Goal: Find specific page/section: Find specific page/section

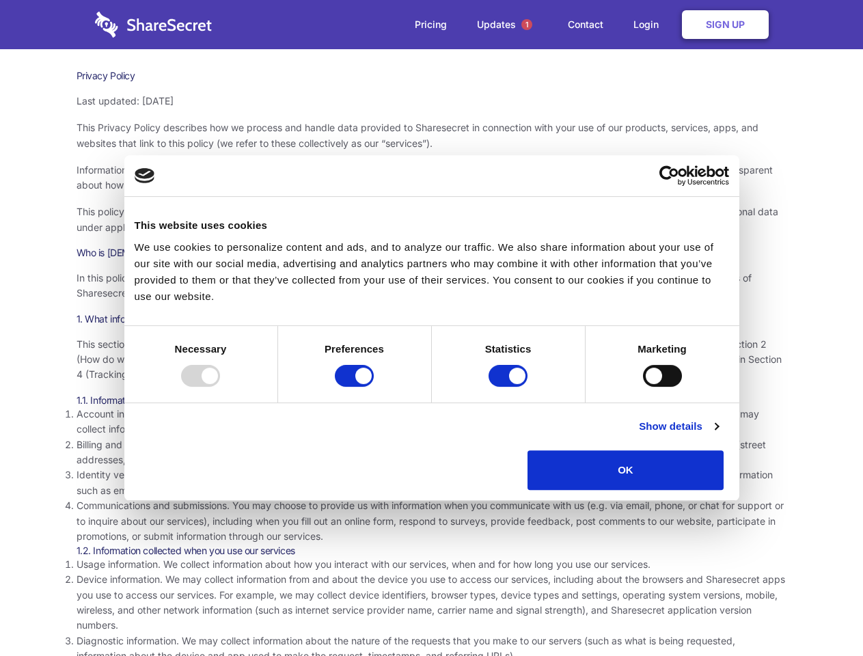
click at [220, 387] on div at bounding box center [200, 376] width 39 height 22
click at [374, 387] on input "Preferences" at bounding box center [354, 376] width 39 height 22
checkbox input "false"
click at [510, 387] on input "Statistics" at bounding box center [508, 376] width 39 height 22
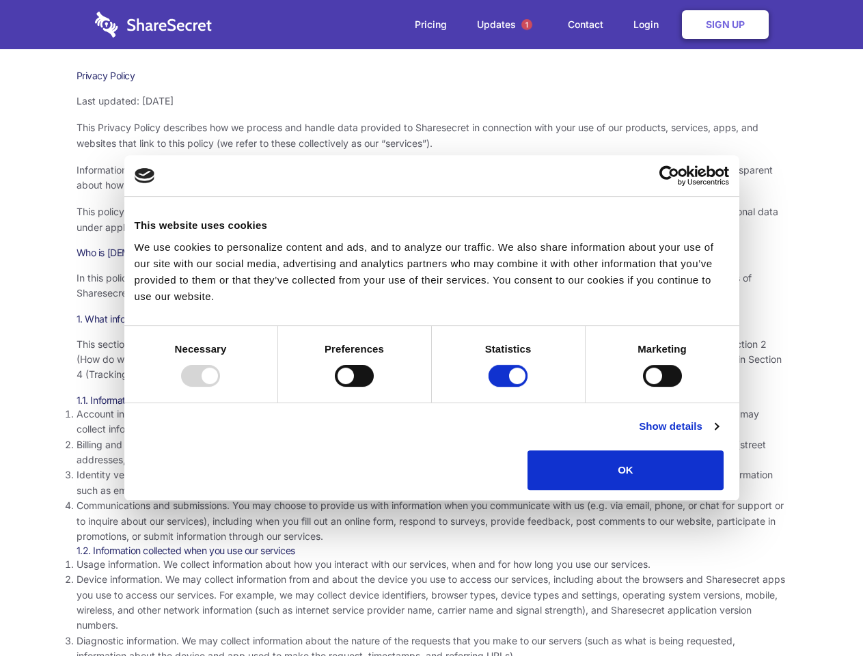
checkbox input "false"
click at [643, 387] on input "Marketing" at bounding box center [662, 376] width 39 height 22
checkbox input "true"
click at [718, 435] on link "Show details" at bounding box center [678, 426] width 79 height 16
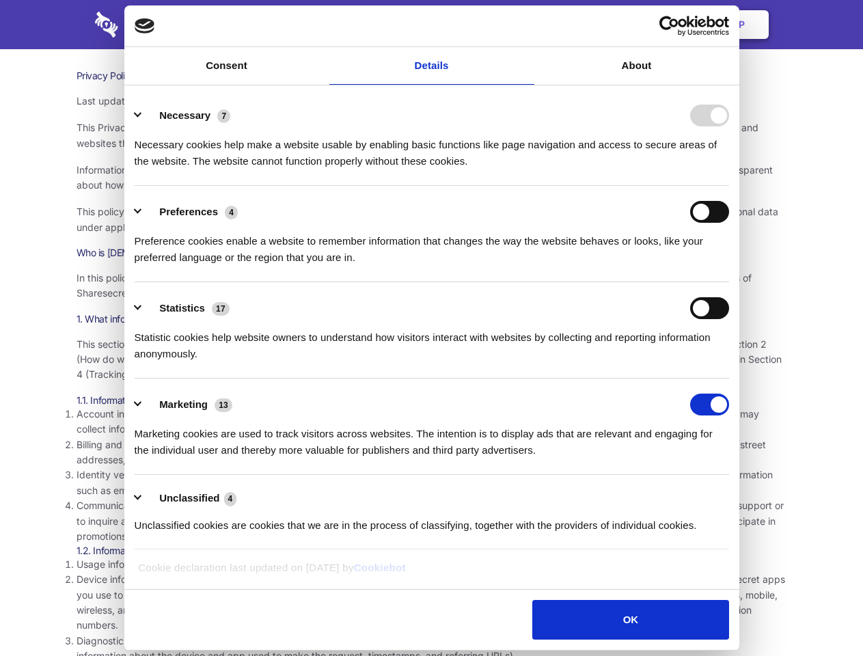
click at [729, 379] on li "Statistics 17 Statistic cookies help website owners to understand how visitors …" at bounding box center [432, 330] width 595 height 96
click at [526, 25] on span "1" at bounding box center [526, 24] width 11 height 11
